Goal: Find specific page/section: Find specific page/section

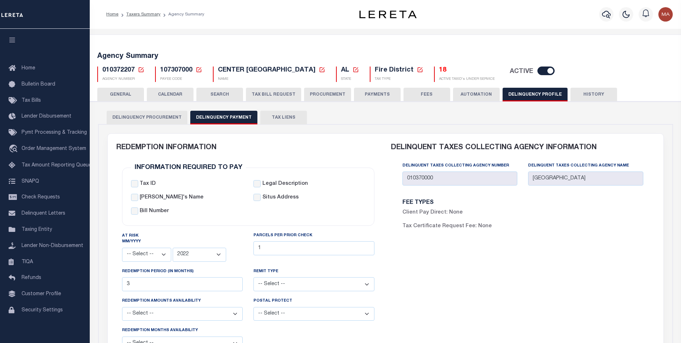
select select
select select "2022"
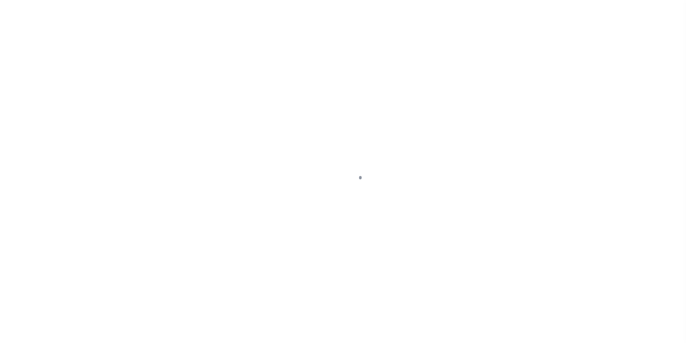
select select
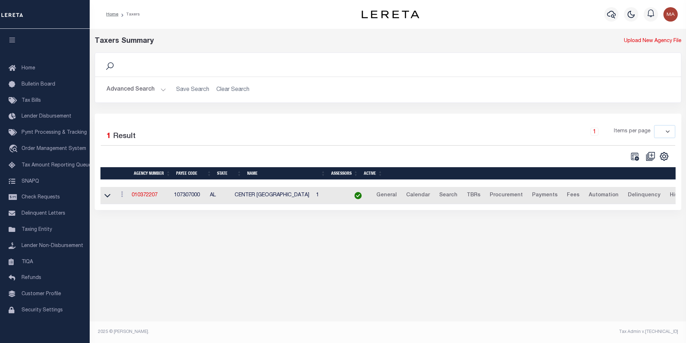
click at [161, 92] on button "Advanced Search" at bounding box center [137, 90] width 60 height 14
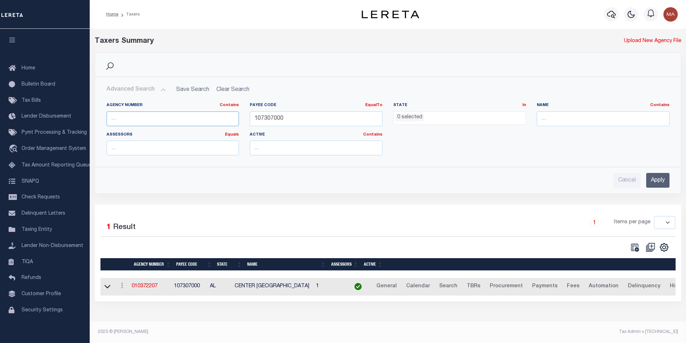
click at [162, 119] on input "text" at bounding box center [173, 118] width 133 height 15
paste input "190030000"
type input "190030000"
drag, startPoint x: 293, startPoint y: 119, endPoint x: 243, endPoint y: 120, distance: 50.6
click at [242, 120] on div "Agency Number Contains Contains Is 190030000 Payee Code EqualTo Equals Is Not E…" at bounding box center [388, 131] width 574 height 59
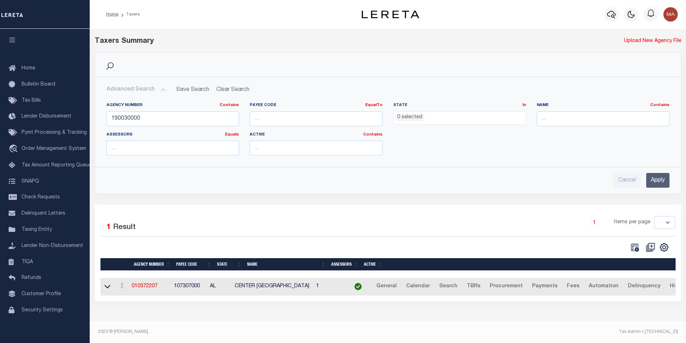
click at [437, 155] on div "Agency Number Contains Contains Is 190030000 Payee Code EqualTo Equals Is Not E…" at bounding box center [388, 131] width 574 height 59
click at [652, 177] on input "Apply" at bounding box center [658, 180] width 23 height 15
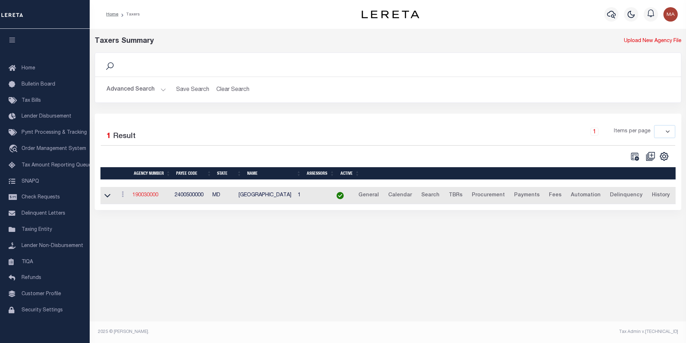
click at [148, 195] on link "190030000" at bounding box center [145, 194] width 26 height 5
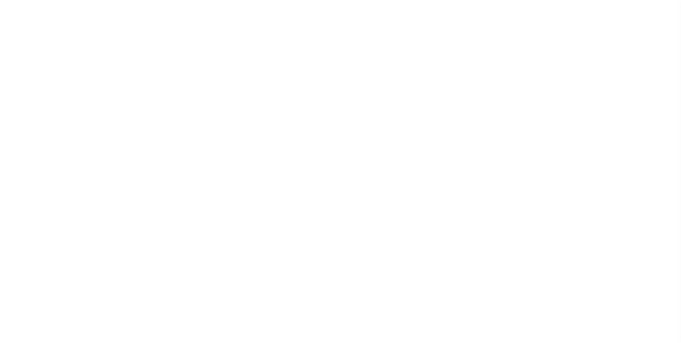
select select
checkbox input "false"
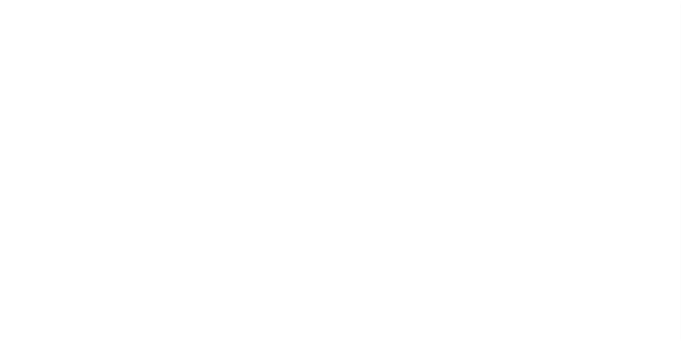
checkbox input "false"
type input "2400500000"
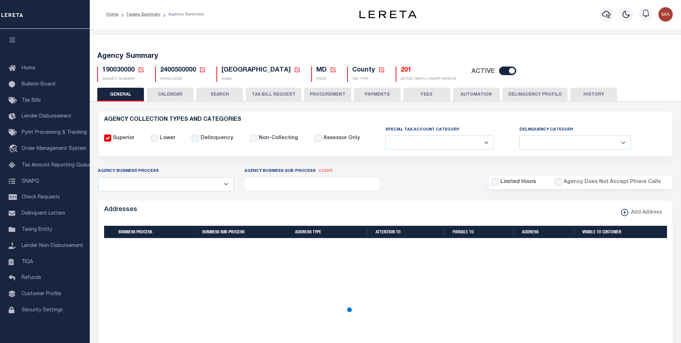
select select
select select "2022"
type input "12"
select select
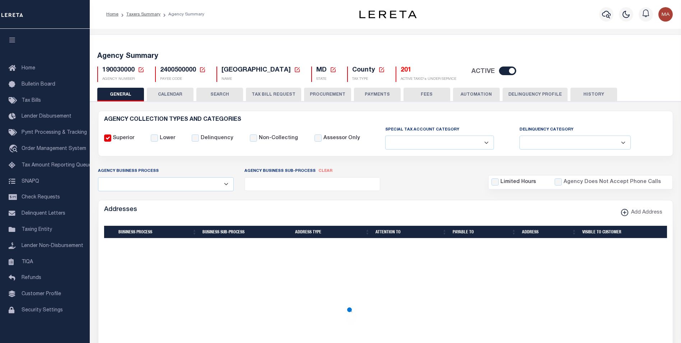
select select
type input "190030000"
type input "[GEOGRAPHIC_DATA]"
click at [535, 97] on button "Delinquency Profile" at bounding box center [535, 95] width 65 height 14
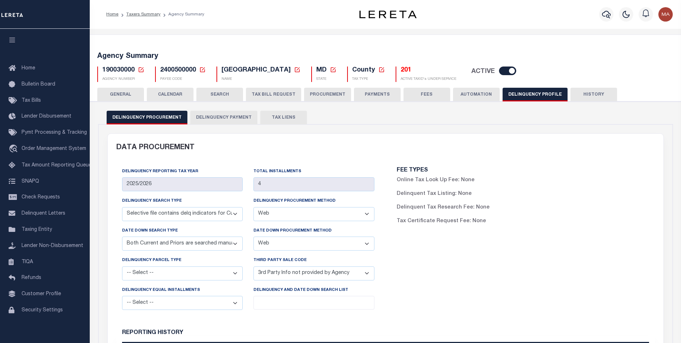
click at [229, 119] on button "Delinquency Payment" at bounding box center [223, 118] width 67 height 14
